Goal: Task Accomplishment & Management: Use online tool/utility

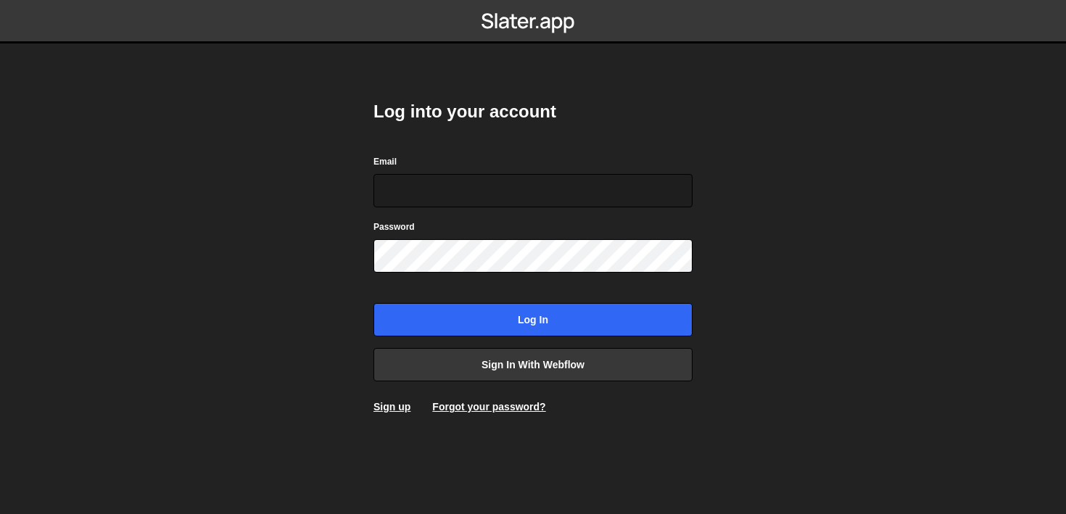
type input "sam@samcom.design"
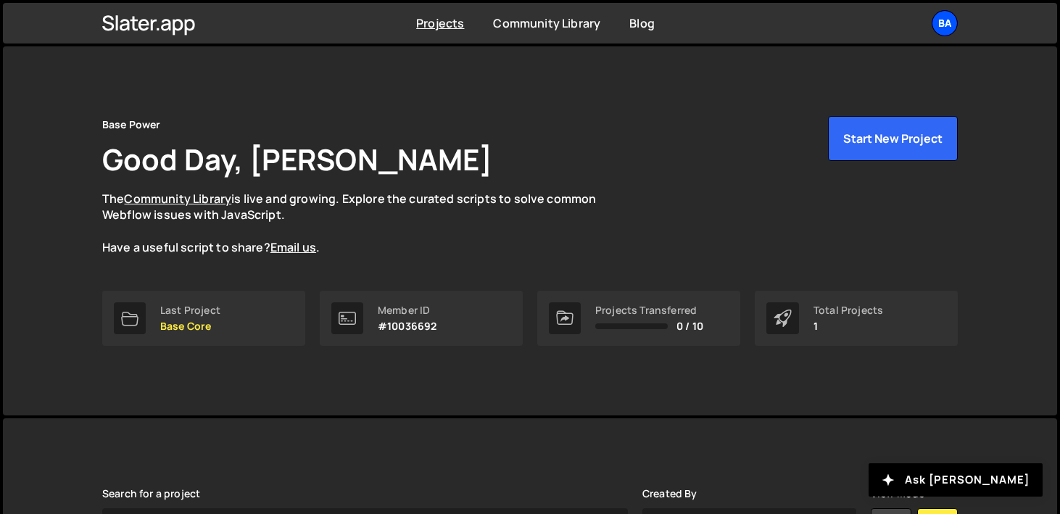
click at [935, 27] on div "Ba" at bounding box center [945, 23] width 26 height 26
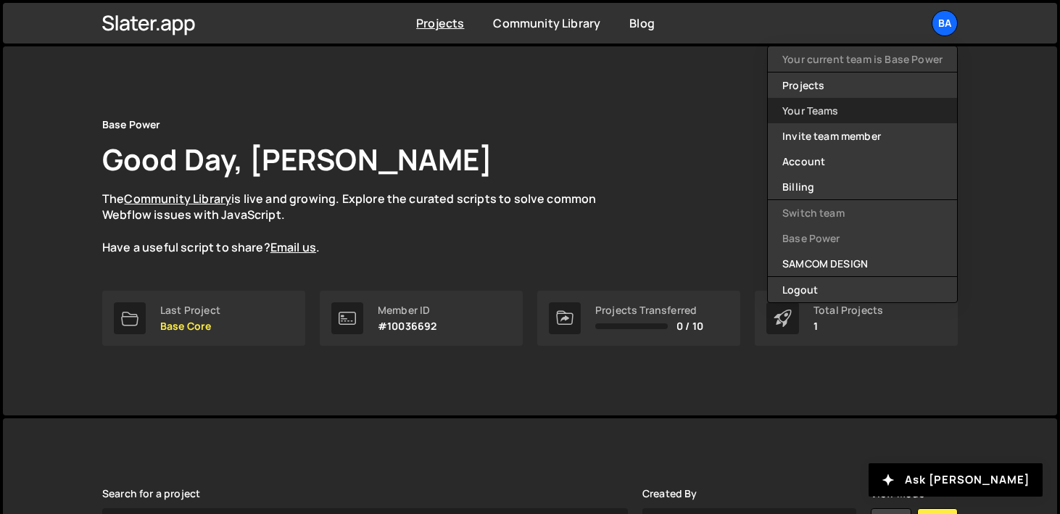
click at [882, 104] on link "Your Teams" at bounding box center [862, 110] width 189 height 25
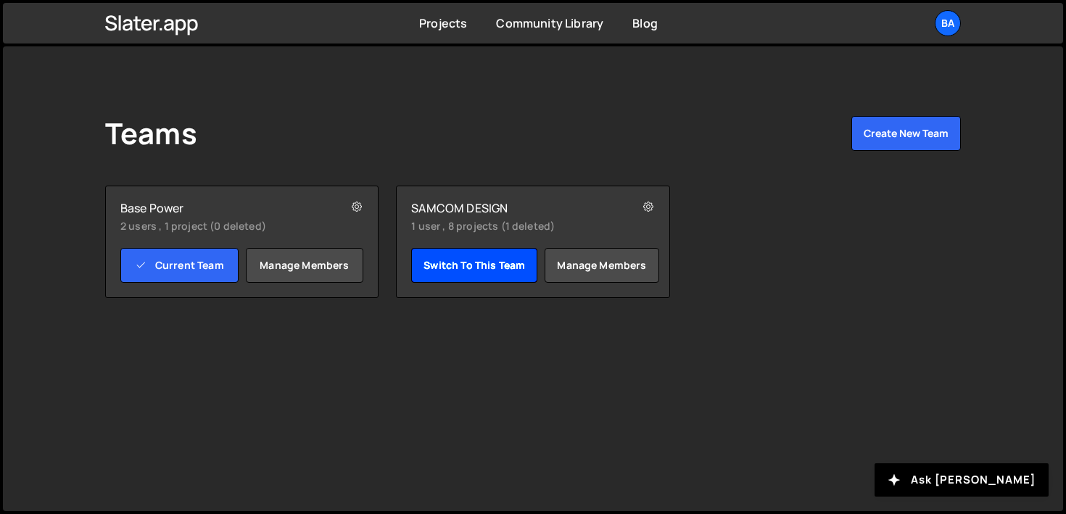
click at [457, 265] on link "Switch to this team" at bounding box center [474, 265] width 126 height 35
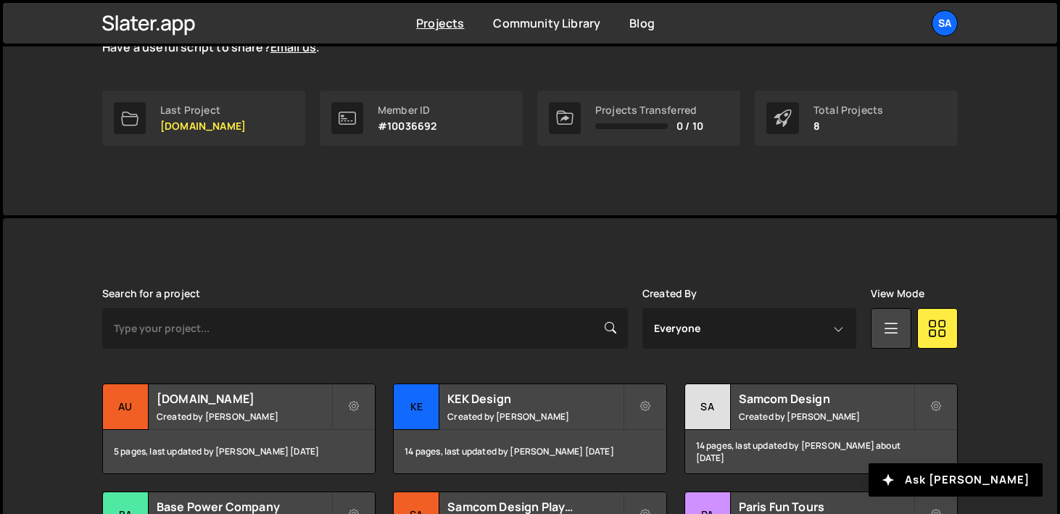
scroll to position [448, 0]
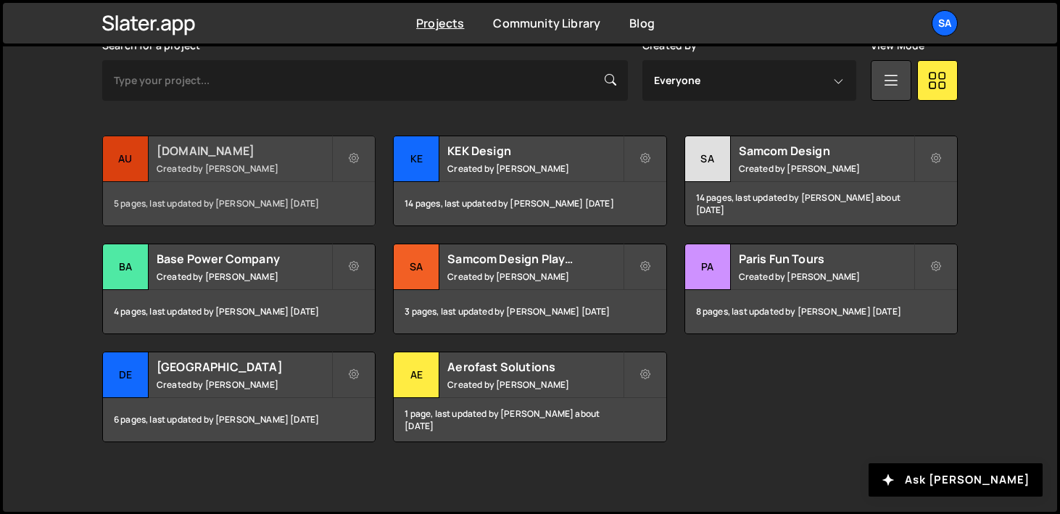
click at [117, 152] on div "au" at bounding box center [126, 159] width 46 height 46
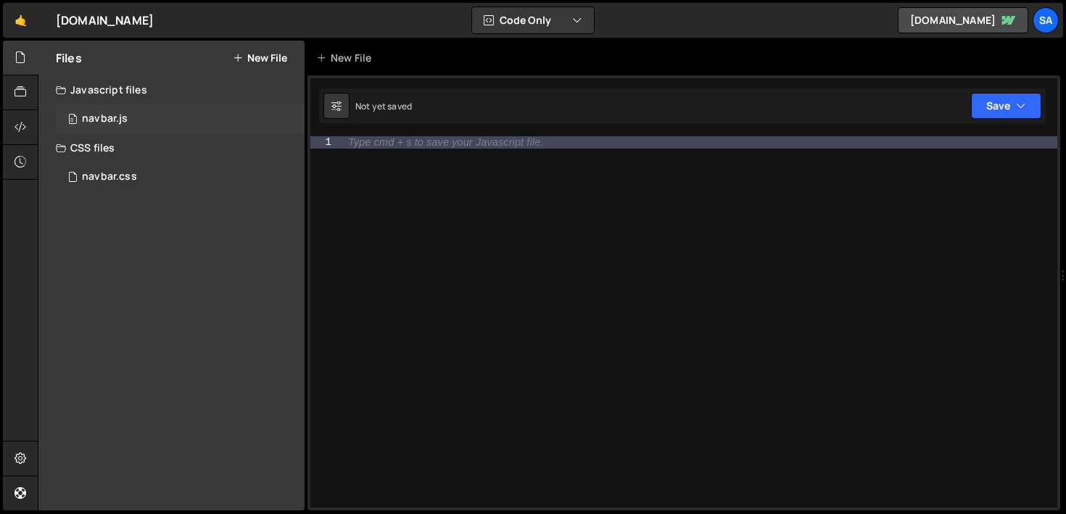
click at [178, 112] on div "0 navbar.js 0" at bounding box center [180, 118] width 249 height 29
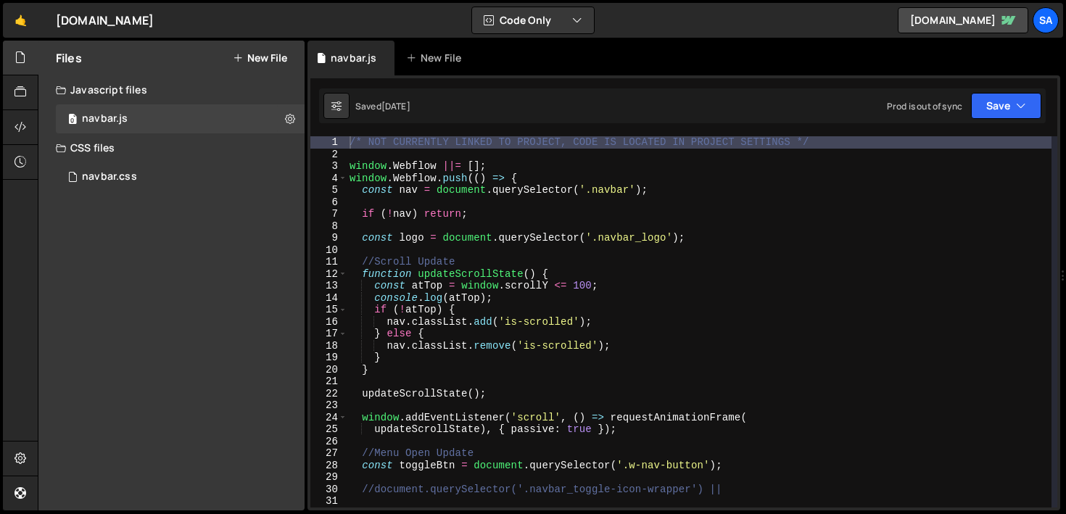
click at [784, 246] on div "/* NOT CURRENTLY LINKED TO PROJECT, CODE IS LOCATED IN PROJECT SETTINGS */ wind…" at bounding box center [699, 333] width 705 height 395
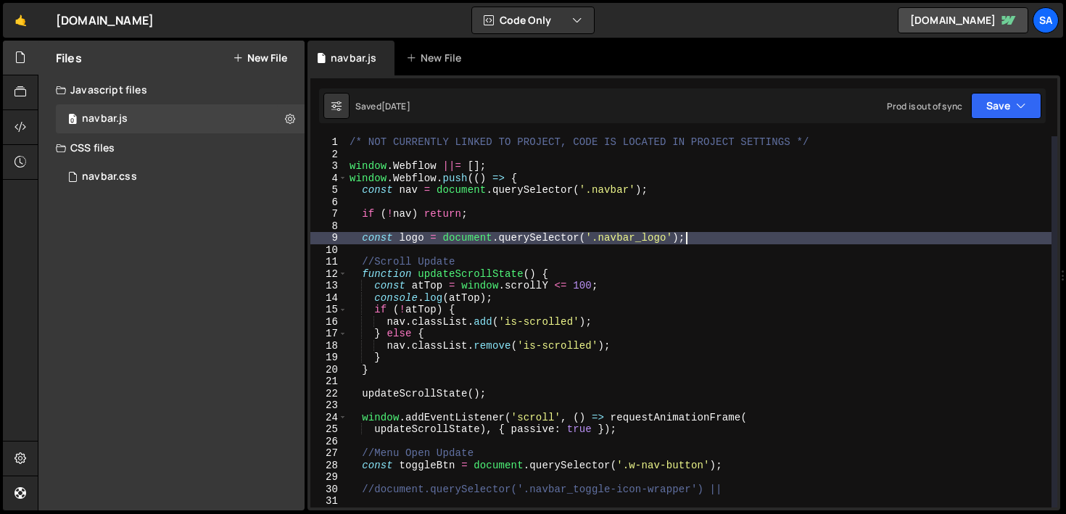
click at [782, 238] on div "/* NOT CURRENTLY LINKED TO PROJECT, CODE IS LOCATED IN PROJECT SETTINGS */ wind…" at bounding box center [699, 333] width 705 height 395
type textarea "const logo = document.querySelector('.navbar_logo');"
click at [112, 180] on div "navbar.css" at bounding box center [109, 176] width 55 height 13
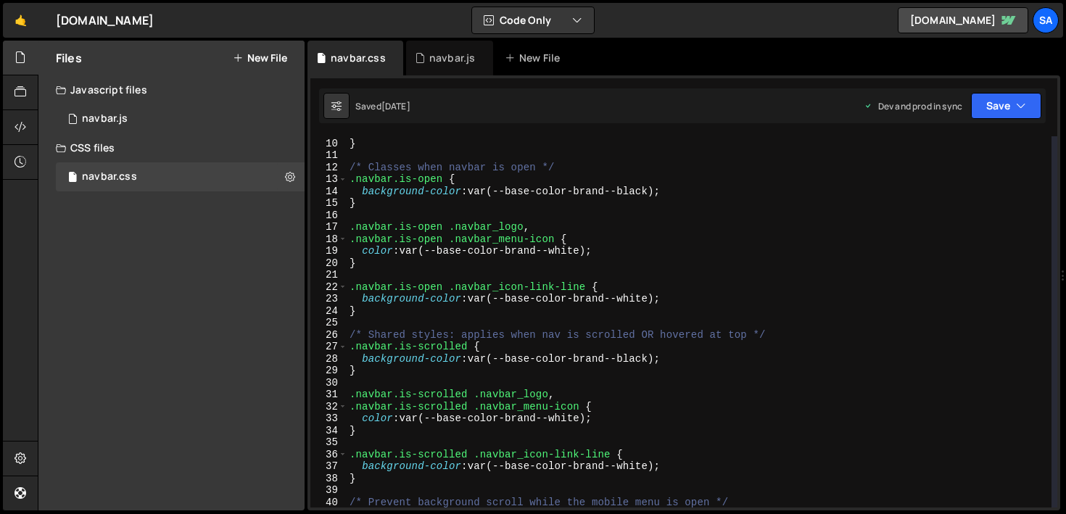
scroll to position [67, 0]
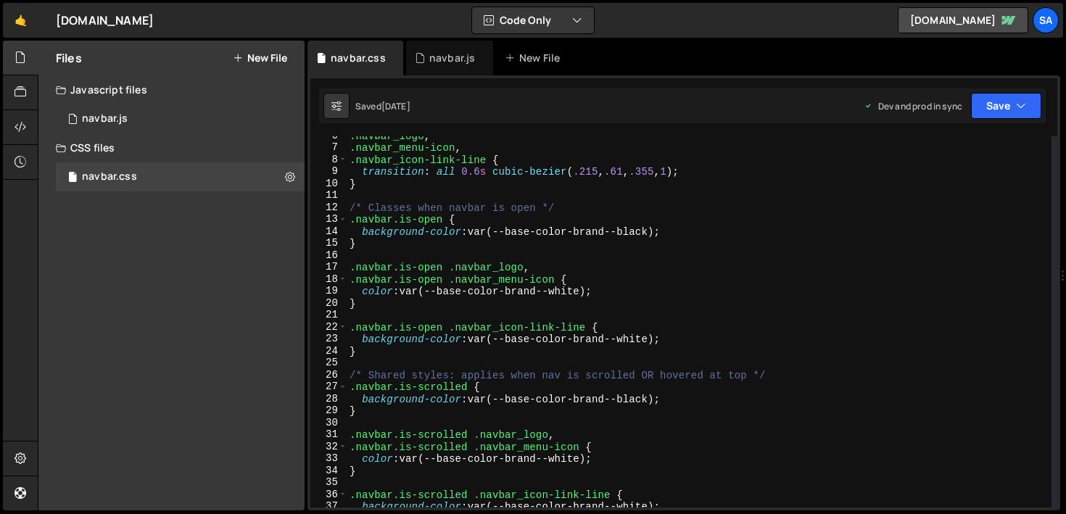
type textarea "transition: all 0.6s cubic-bezier(.215, .61, .355, 1);"
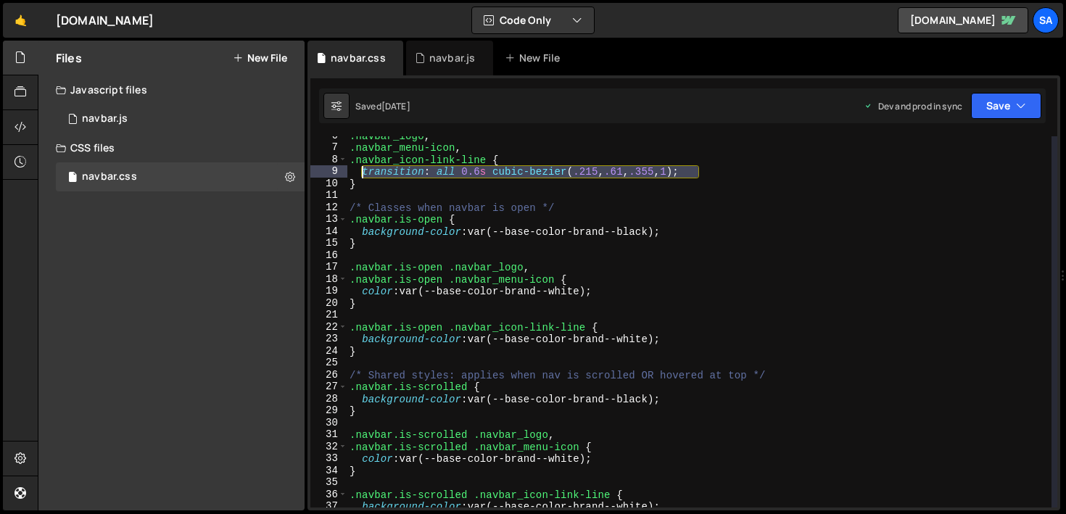
drag, startPoint x: 699, startPoint y: 173, endPoint x: 360, endPoint y: 170, distance: 338.6
click at [360, 170] on div ".navbar_logo , .navbar_menu-icon , .navbar_icon-link-line { transition : all 0.…" at bounding box center [699, 327] width 705 height 395
